Goal: Find specific page/section: Find specific page/section

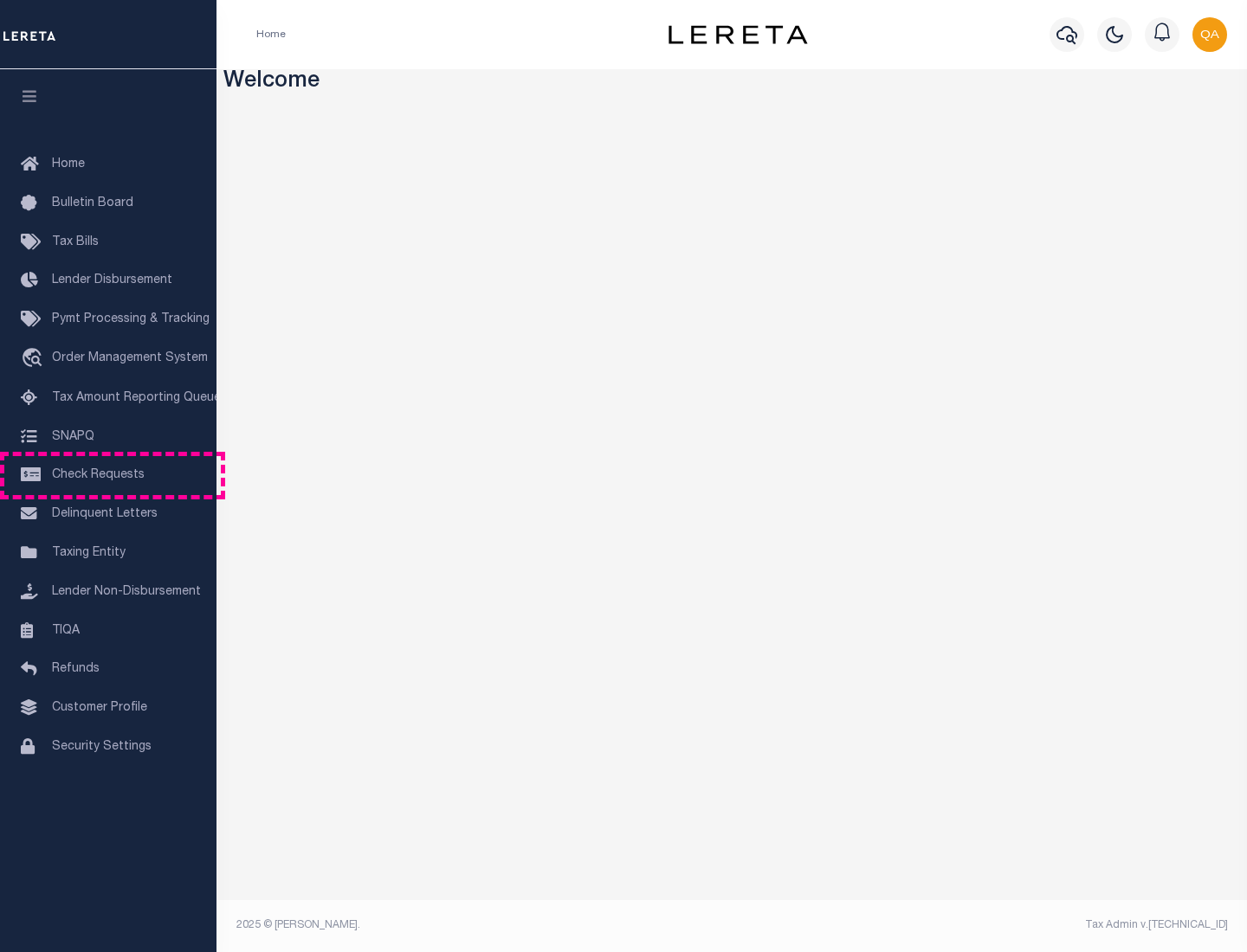
click at [109, 476] on span "Check Requests" at bounding box center [98, 476] width 93 height 12
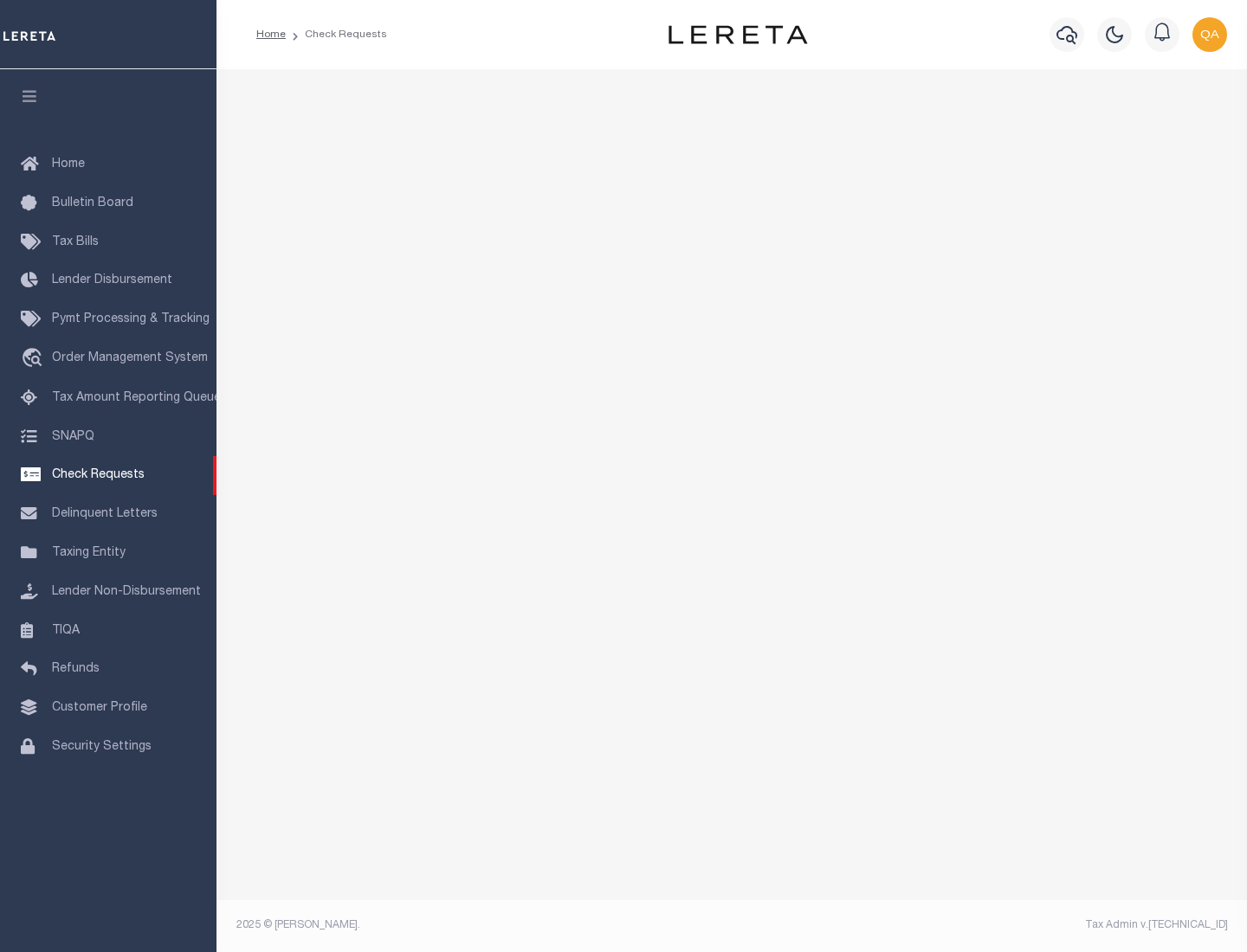
select select "50"
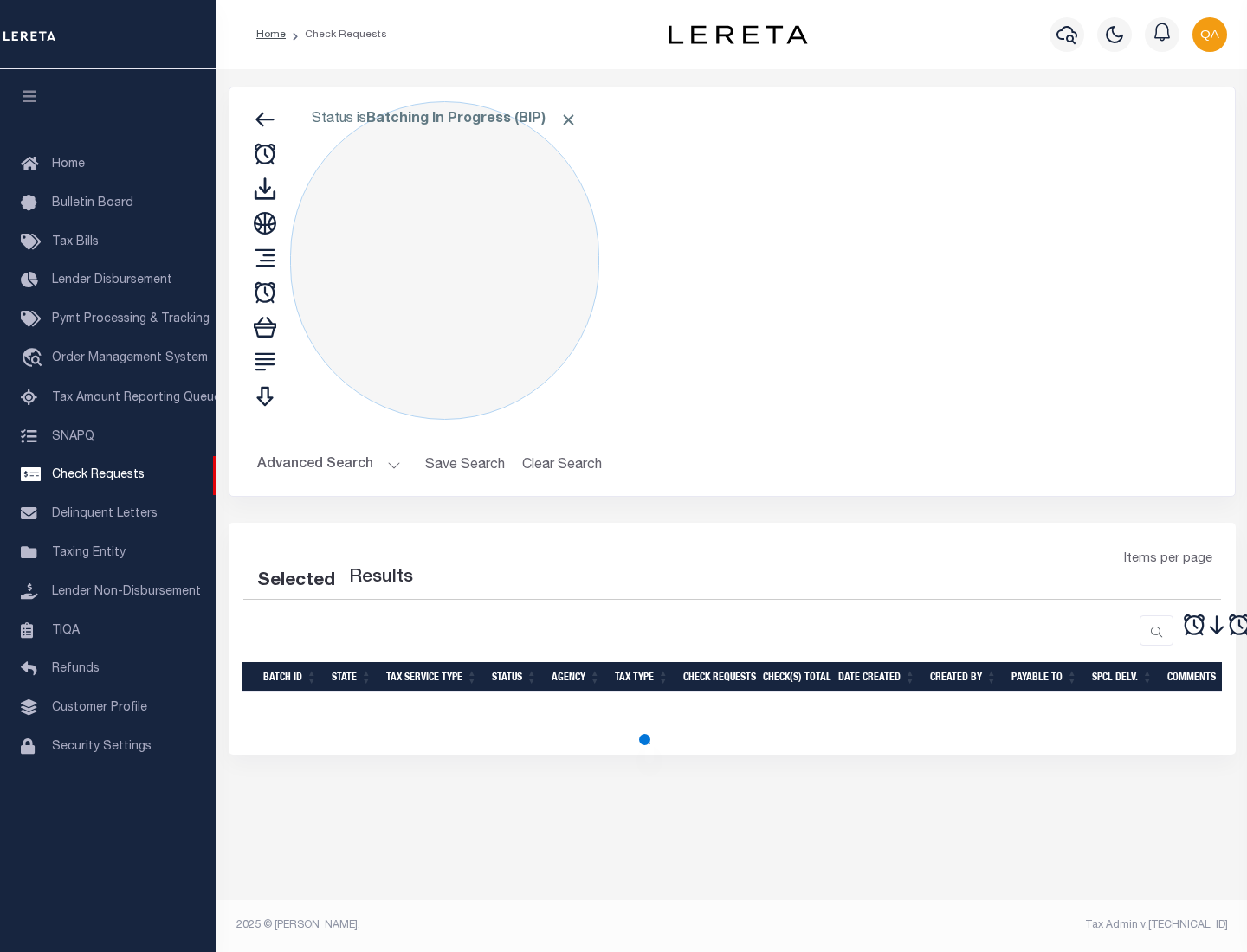
select select "50"
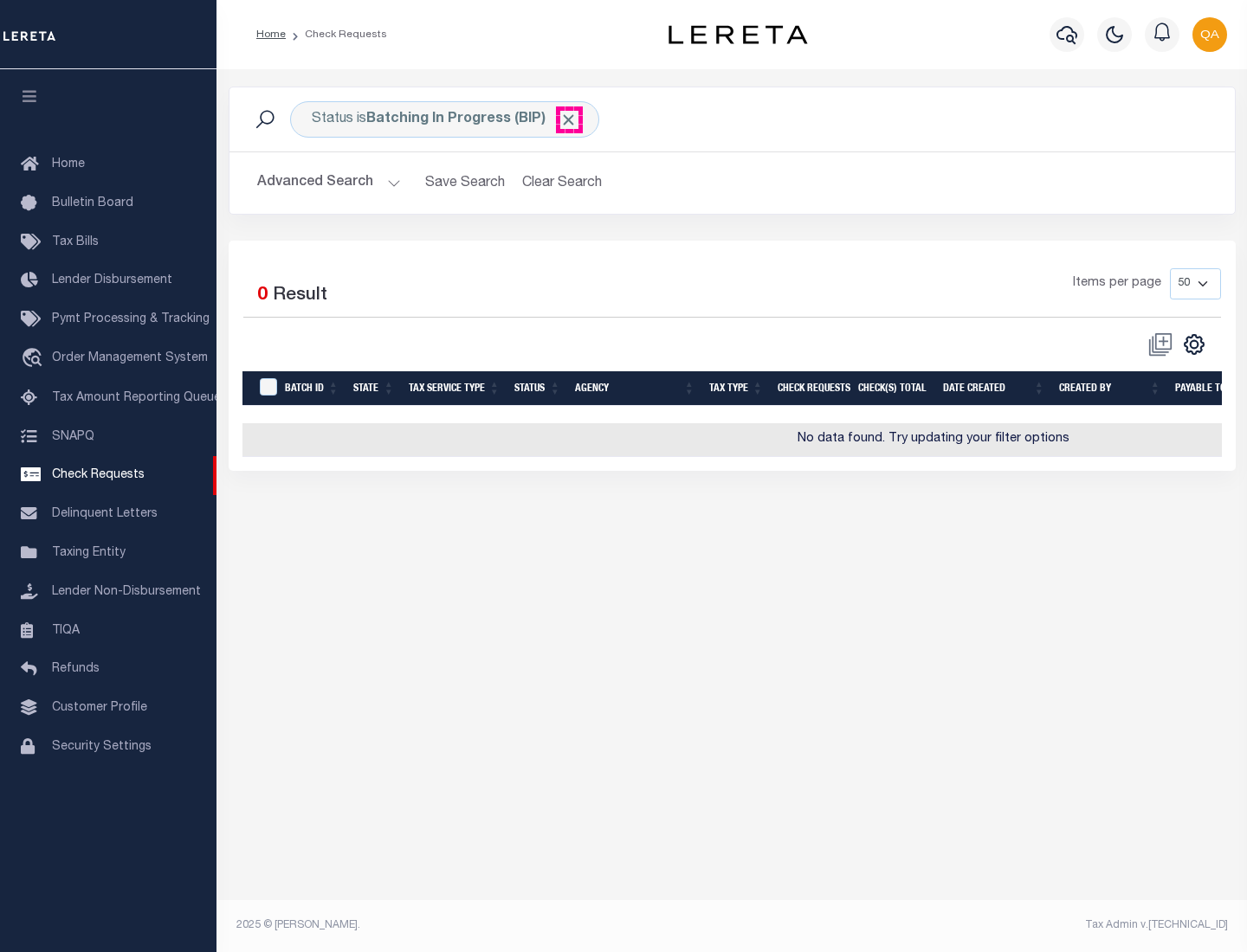
click at [568, 119] on span "Click to Remove" at bounding box center [568, 120] width 18 height 18
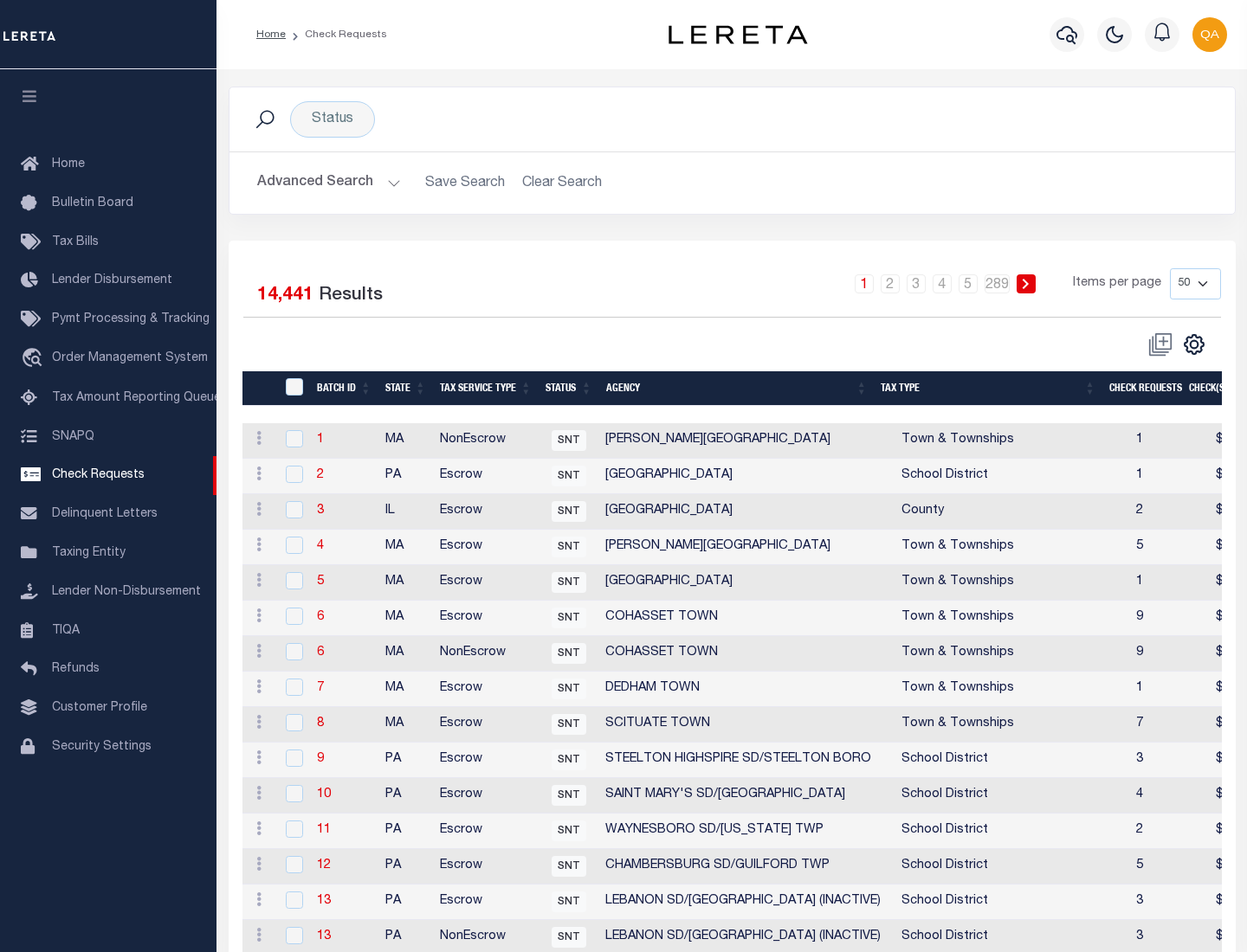
scroll to position [835, 0]
